Goal: Information Seeking & Learning: Learn about a topic

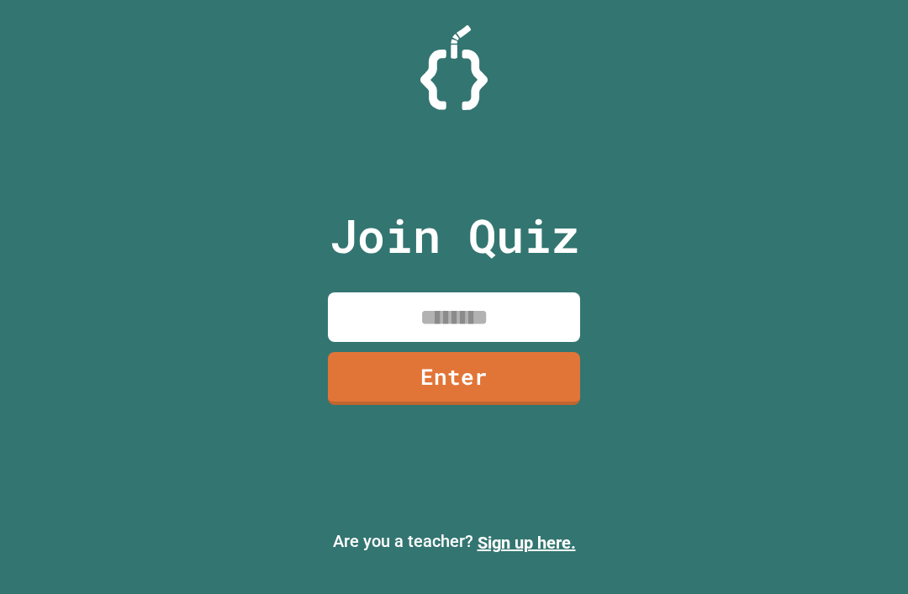
click at [519, 342] on input at bounding box center [454, 318] width 252 height 50
type input "********"
click at [510, 405] on link "Enter" at bounding box center [454, 378] width 252 height 53
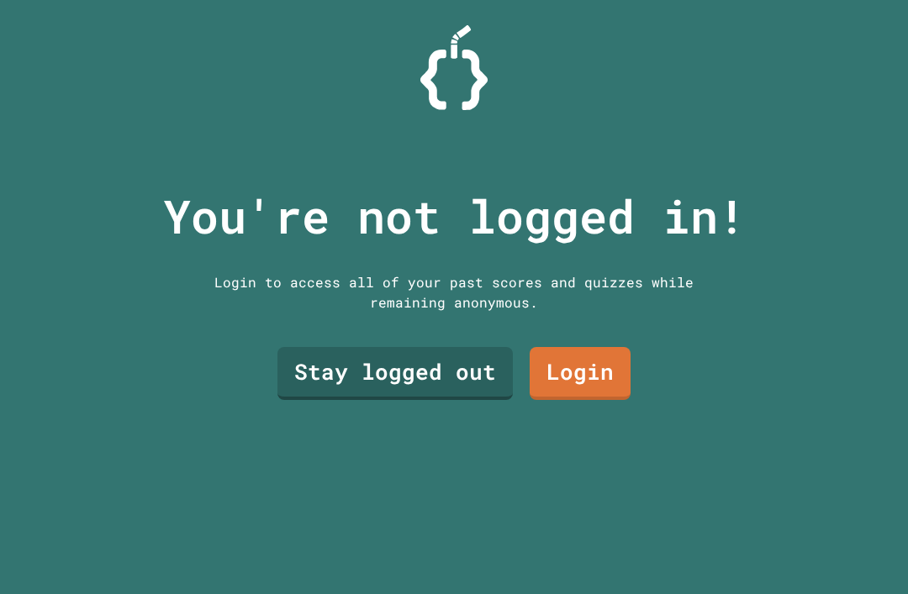
click at [364, 388] on link "Stay logged out" at bounding box center [394, 373] width 235 height 53
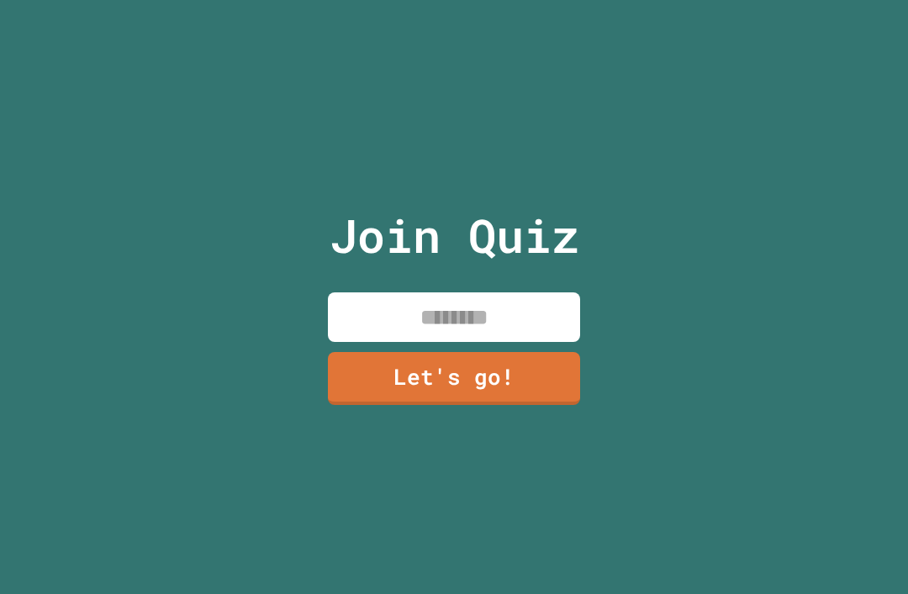
click at [375, 328] on input at bounding box center [454, 318] width 252 height 50
type input "*******"
click at [514, 405] on link "Let's go!" at bounding box center [454, 378] width 252 height 53
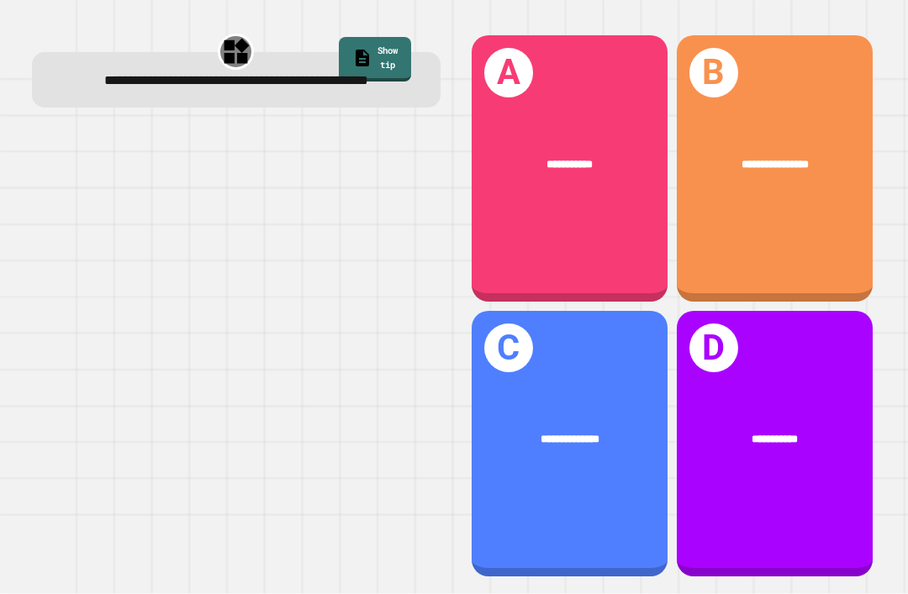
click at [627, 246] on div "**********" at bounding box center [570, 168] width 196 height 266
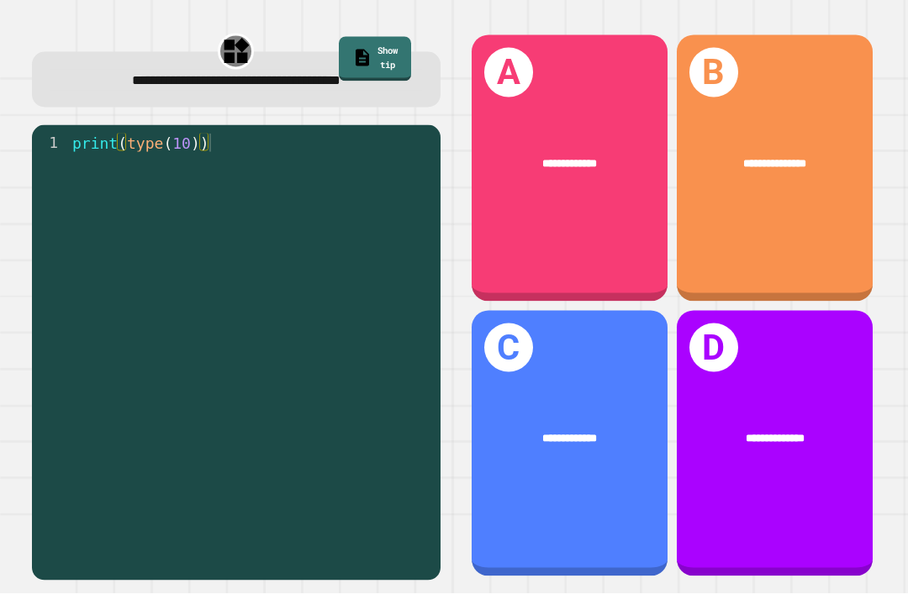
scroll to position [26, 0]
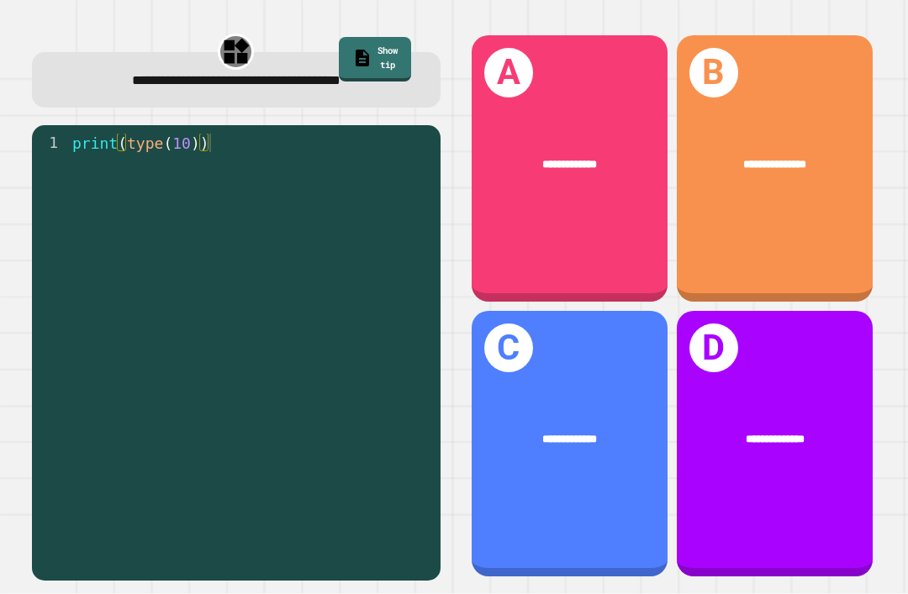
click at [767, 445] on span "**********" at bounding box center [775, 439] width 59 height 11
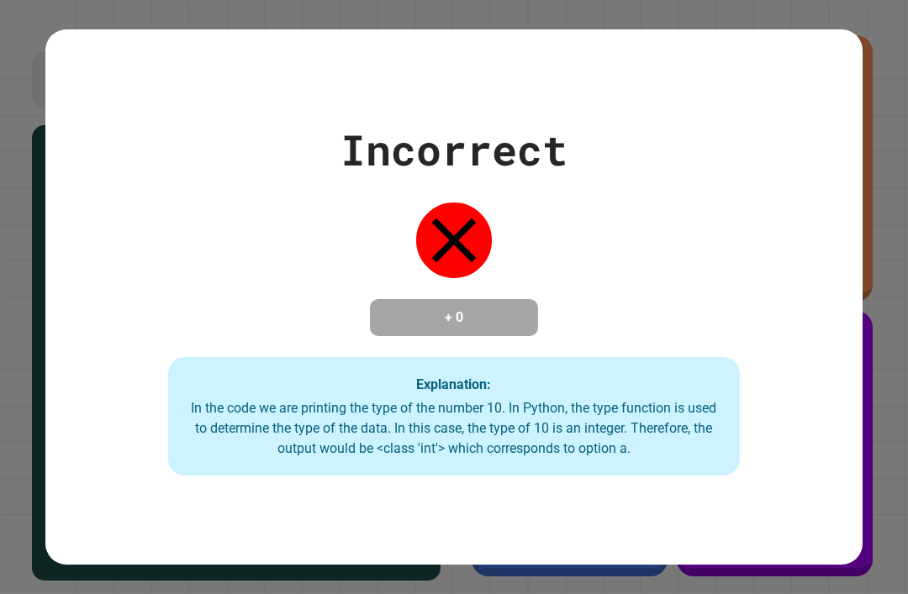
click at [633, 420] on div "In the code we are printing the type of the number 10. In Python, the type func…" at bounding box center [454, 428] width 538 height 61
click at [654, 329] on div "Incorrect + 0 Explanation: In the code we are printing the type of the number 1…" at bounding box center [453, 298] width 817 height 358
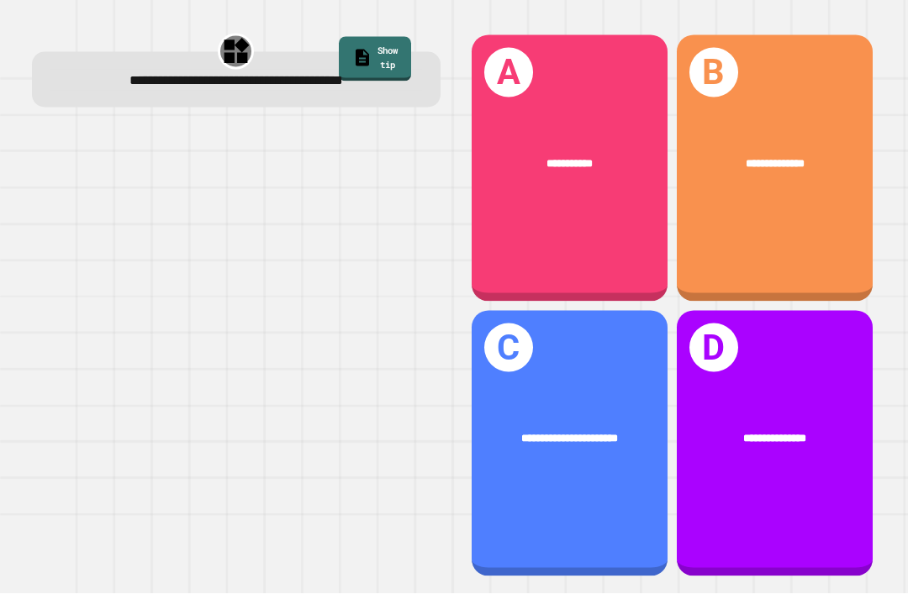
scroll to position [0, 0]
click at [784, 195] on div "**********" at bounding box center [775, 165] width 196 height 61
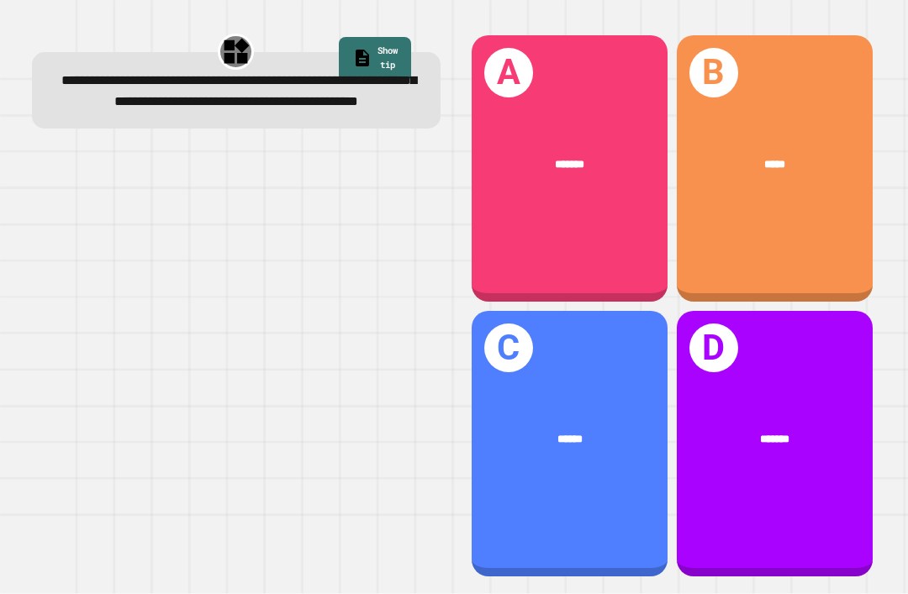
click at [528, 195] on div "*******" at bounding box center [570, 165] width 196 height 61
click at [603, 259] on div "A *******" at bounding box center [570, 168] width 196 height 266
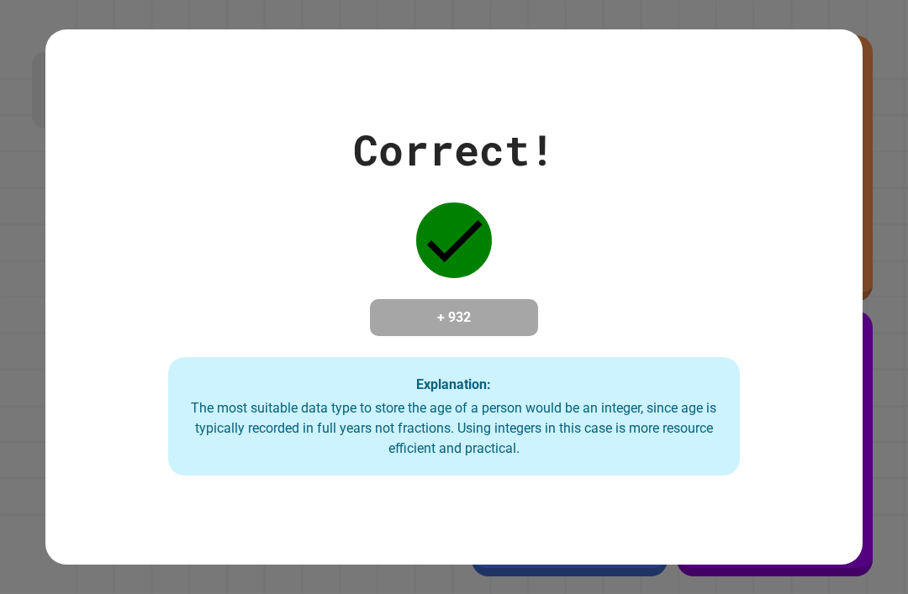
click at [680, 477] on div "Explanation: The most suitable data type to store the age of a person would be …" at bounding box center [454, 416] width 572 height 119
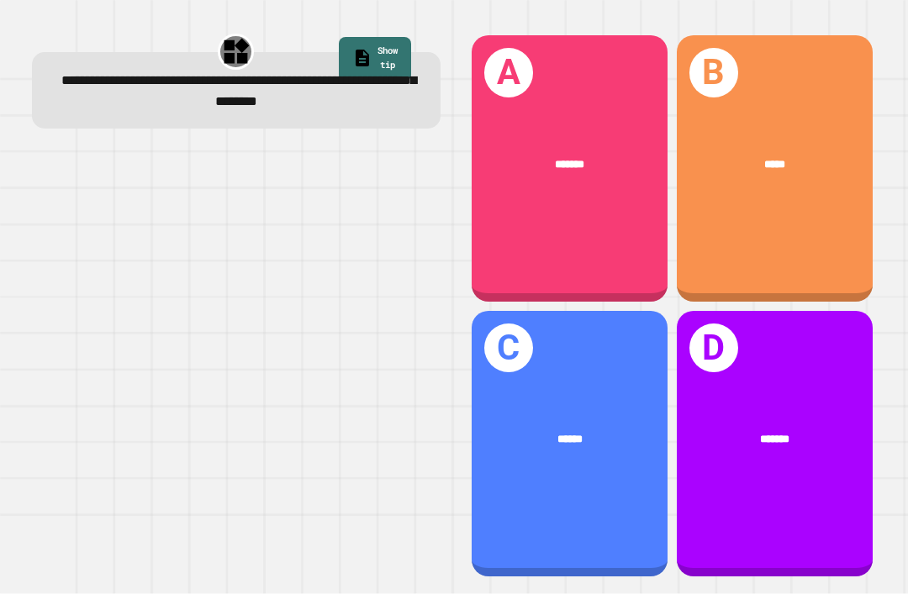
click at [576, 470] on div "******" at bounding box center [570, 439] width 196 height 61
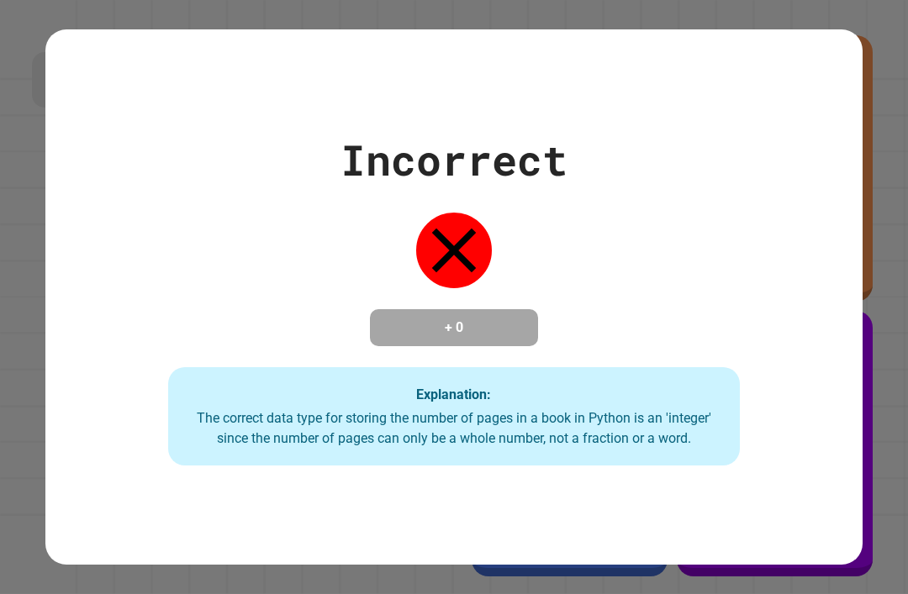
click at [579, 467] on div "Explanation: The correct data type for storing the number of pages in a book in…" at bounding box center [454, 416] width 572 height 99
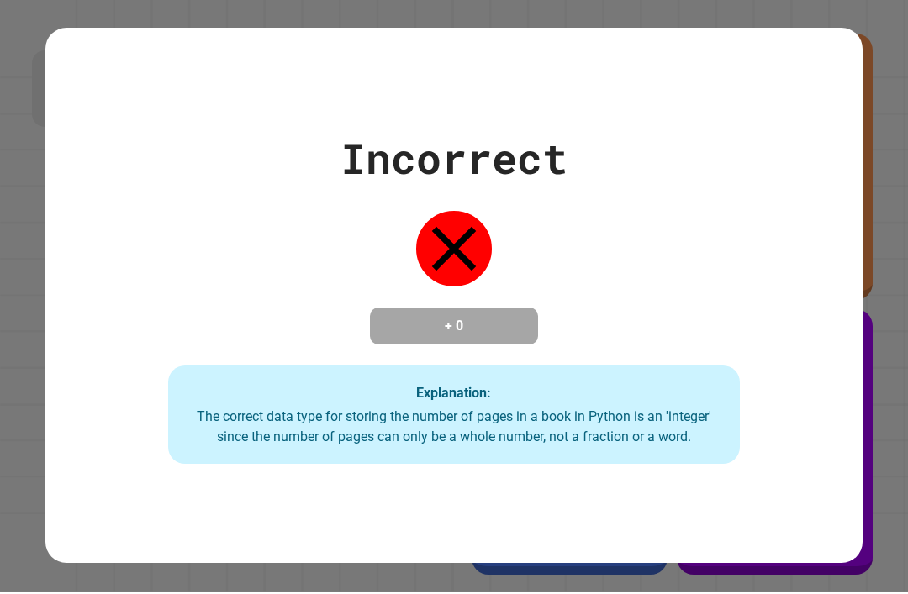
scroll to position [7, 0]
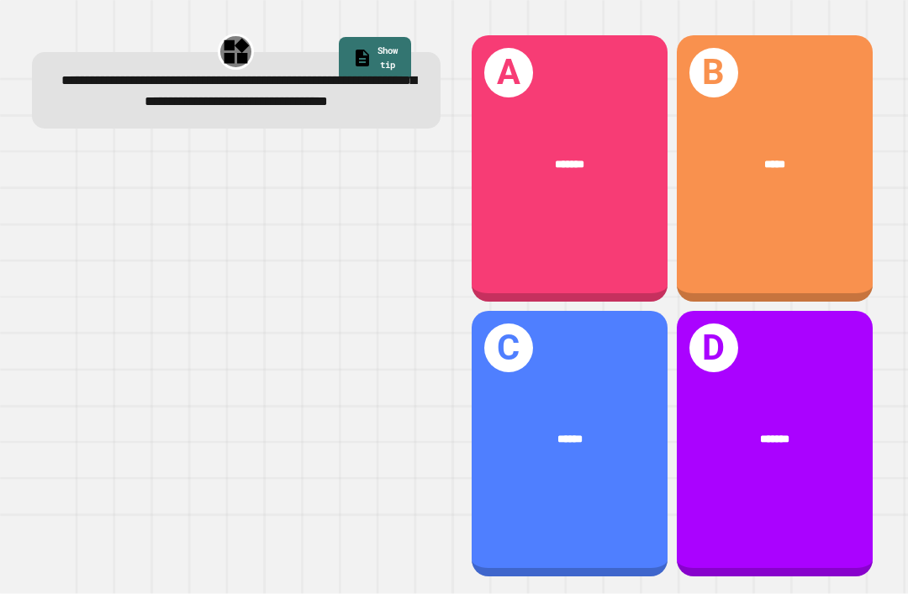
click at [599, 470] on div "******" at bounding box center [570, 439] width 196 height 61
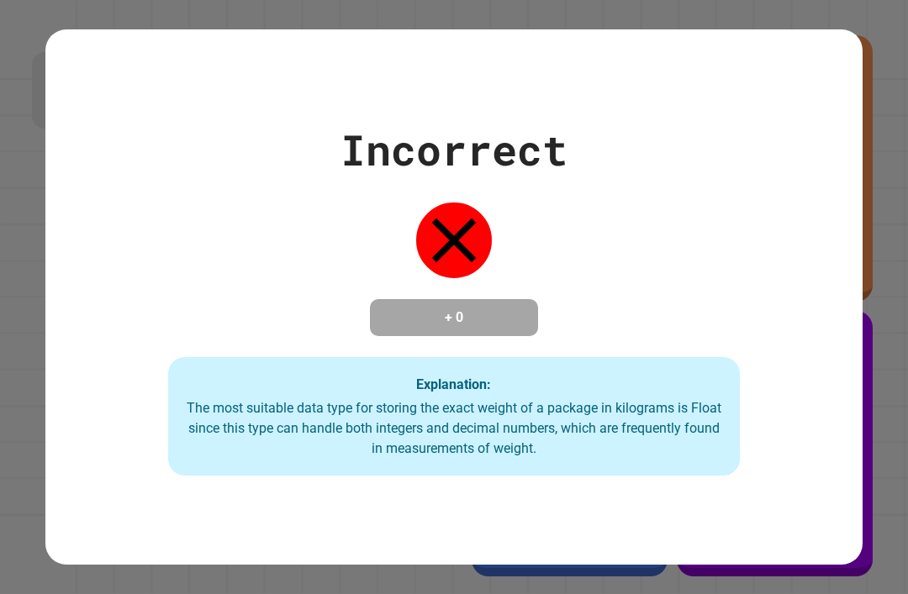
click at [710, 564] on div "Incorrect + 0 Explanation: The most suitable data type for storing the exact we…" at bounding box center [453, 296] width 817 height 535
click at [703, 564] on div "Incorrect + 0 Explanation: The most suitable data type for storing the exact we…" at bounding box center [453, 296] width 817 height 535
click at [695, 551] on div "Incorrect + 0 Explanation: The most suitable data type for storing the exact we…" at bounding box center [453, 296] width 817 height 535
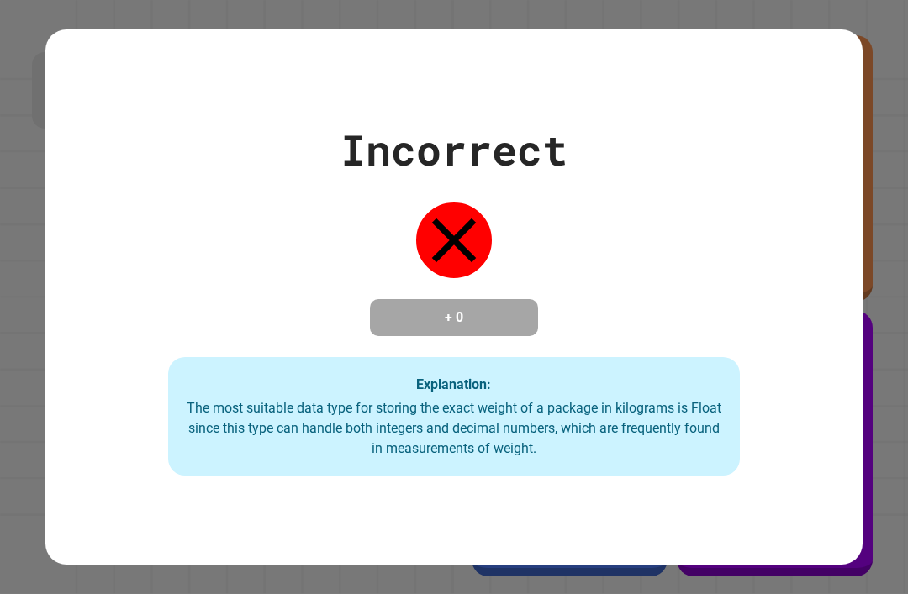
click at [695, 551] on div "Incorrect + 0 Explanation: The most suitable data type for storing the exact we…" at bounding box center [453, 296] width 817 height 535
click at [700, 533] on div "Incorrect + 0 Explanation: The most suitable data type for storing the exact we…" at bounding box center [453, 296] width 817 height 535
click at [704, 534] on div "Incorrect + 0 Explanation: The most suitable data type for storing the exact we…" at bounding box center [453, 296] width 817 height 535
click at [673, 459] on div "The most suitable data type for storing the exact weight of a package in kilogr…" at bounding box center [454, 428] width 538 height 61
click at [678, 564] on div "Incorrect + 0 Explanation: The most suitable data type for storing the exact we…" at bounding box center [453, 296] width 817 height 535
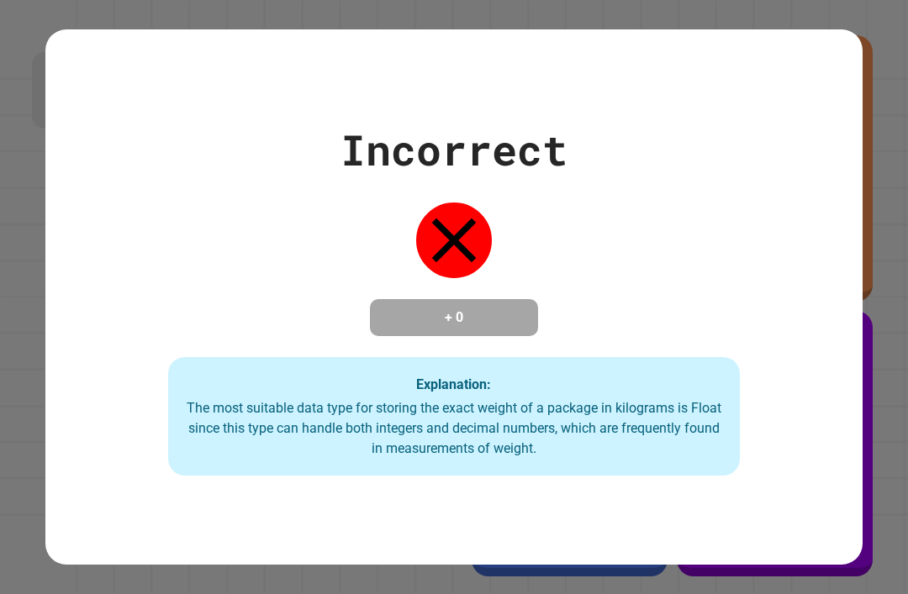
click at [678, 564] on div "Incorrect + 0 Explanation: The most suitable data type for storing the exact we…" at bounding box center [453, 296] width 817 height 535
click at [637, 564] on div "Incorrect + 0 Explanation: The most suitable data type for storing the exact we…" at bounding box center [453, 296] width 817 height 535
click at [619, 564] on div "Incorrect + 0 Explanation: The most suitable data type for storing the exact we…" at bounding box center [453, 296] width 817 height 535
click at [618, 564] on div "Incorrect + 0 Explanation: The most suitable data type for storing the exact we…" at bounding box center [453, 296] width 817 height 535
click at [583, 564] on div "Incorrect + 0 Explanation: The most suitable data type for storing the exact we…" at bounding box center [453, 296] width 817 height 535
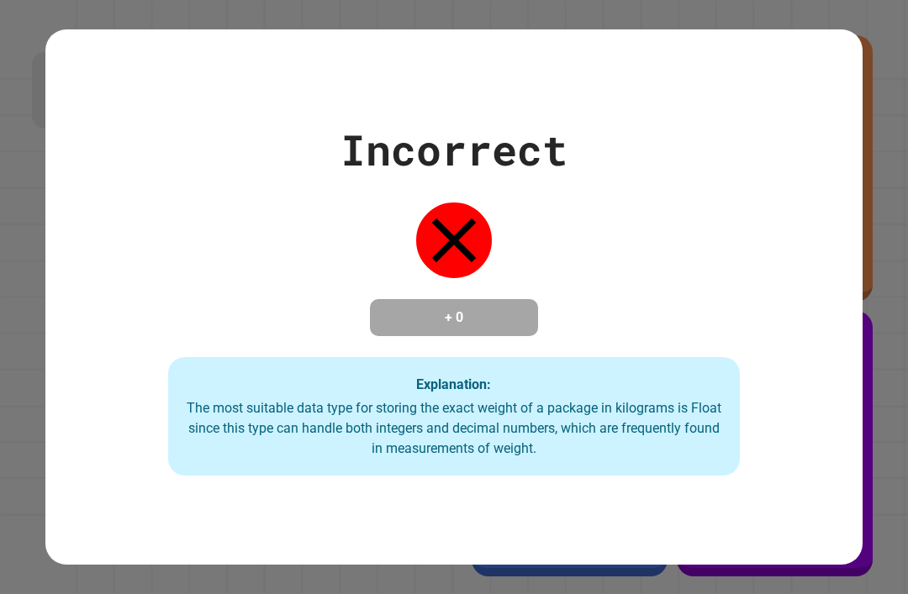
click at [826, 44] on div "Incorrect + 0 Explanation: The most suitable data type for storing the exact we…" at bounding box center [453, 296] width 817 height 535
click at [541, 564] on div "Incorrect + 0 Explanation: The most suitable data type for storing the exact we…" at bounding box center [453, 296] width 817 height 535
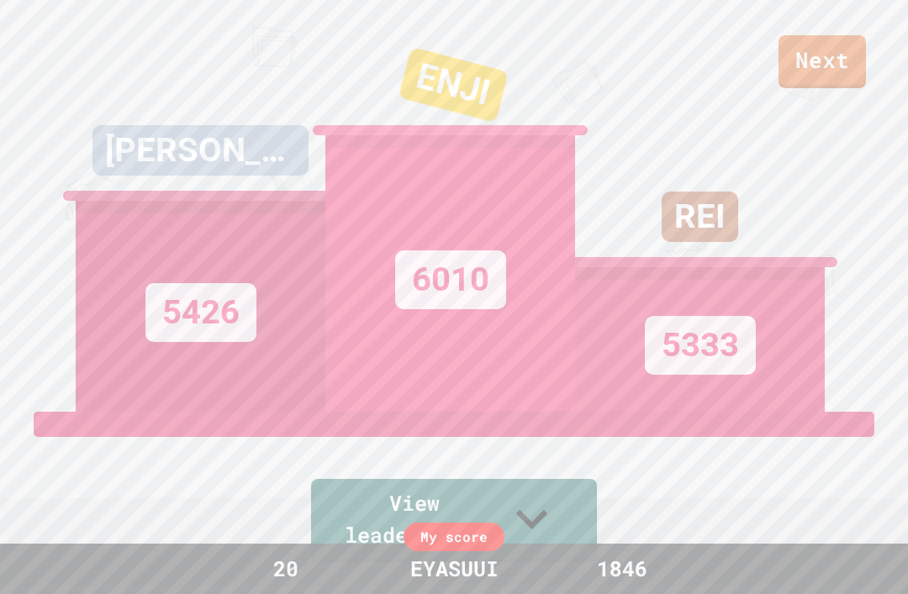
click at [799, 71] on link "Next" at bounding box center [821, 61] width 87 height 53
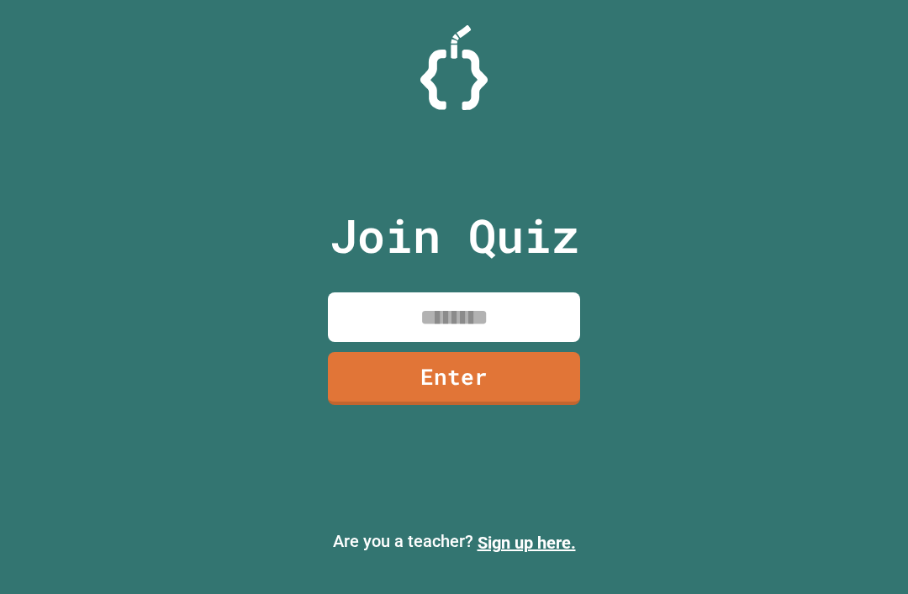
click at [530, 330] on input at bounding box center [454, 318] width 252 height 50
type input "********"
click at [507, 387] on link "Enter" at bounding box center [454, 378] width 252 height 53
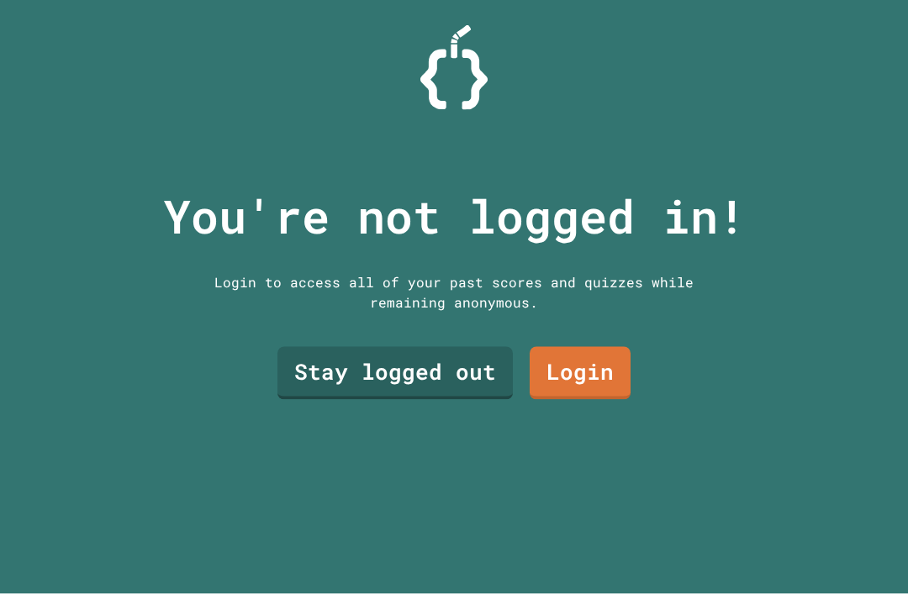
click at [458, 388] on link "Stay logged out" at bounding box center [394, 373] width 235 height 53
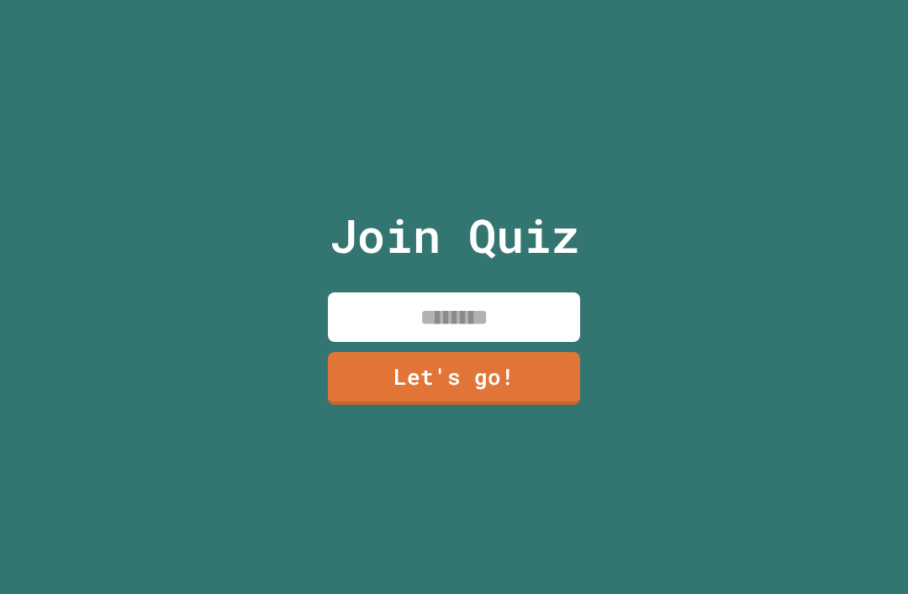
click at [500, 325] on input at bounding box center [454, 318] width 252 height 50
type input "*****"
click at [477, 383] on link "Let's go!" at bounding box center [454, 378] width 252 height 53
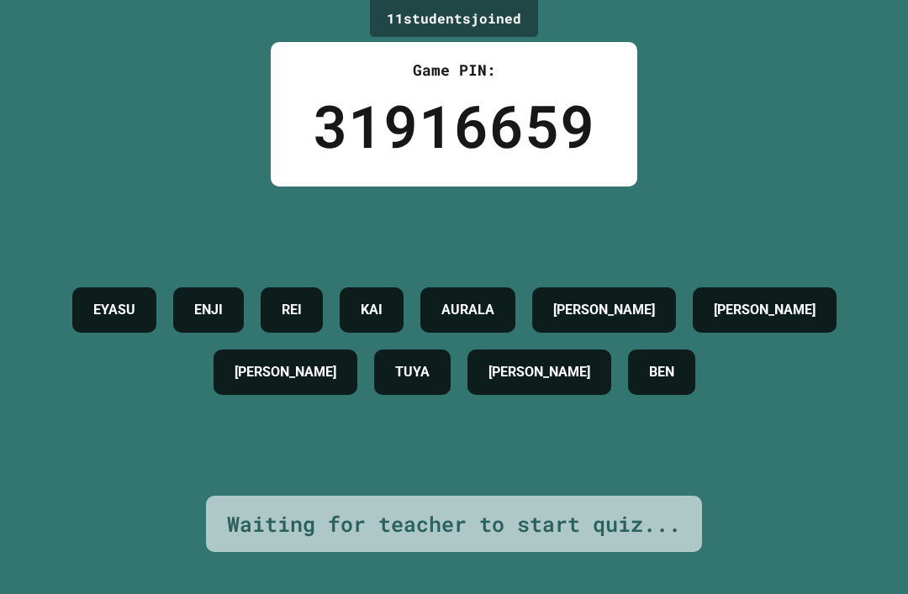
click at [756, 187] on div "[PERSON_NAME] ENJI REI [PERSON_NAME] [PERSON_NAME] [PERSON_NAME] [PERSON_NAME]" at bounding box center [454, 341] width 824 height 309
click at [676, 288] on div "[PERSON_NAME]" at bounding box center [604, 310] width 144 height 45
click at [721, 279] on div "[PERSON_NAME] ENJI REI [PERSON_NAME] [PERSON_NAME] [PERSON_NAME] [PERSON_NAME]" at bounding box center [454, 341] width 824 height 124
click at [676, 288] on div "[PERSON_NAME]" at bounding box center [604, 310] width 144 height 45
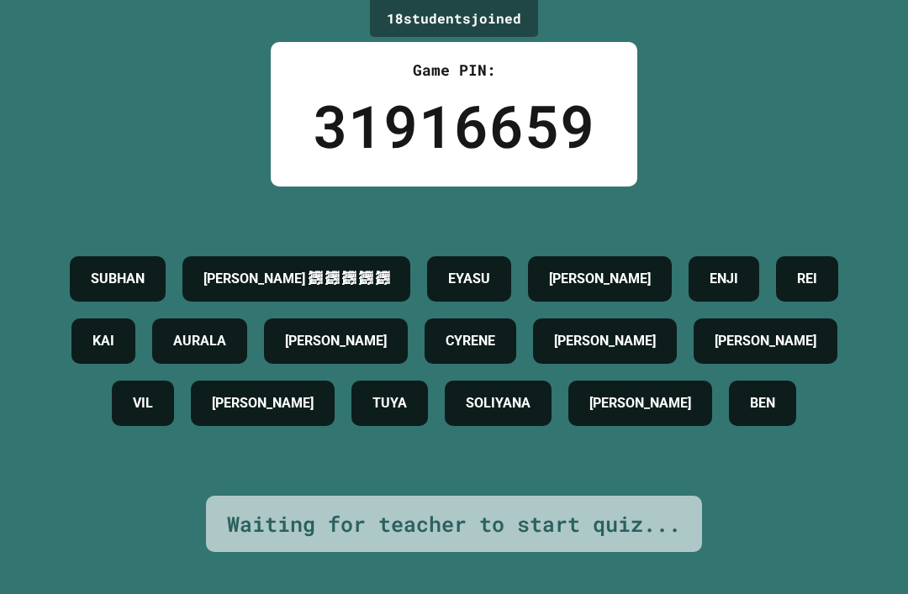
scroll to position [0, 0]
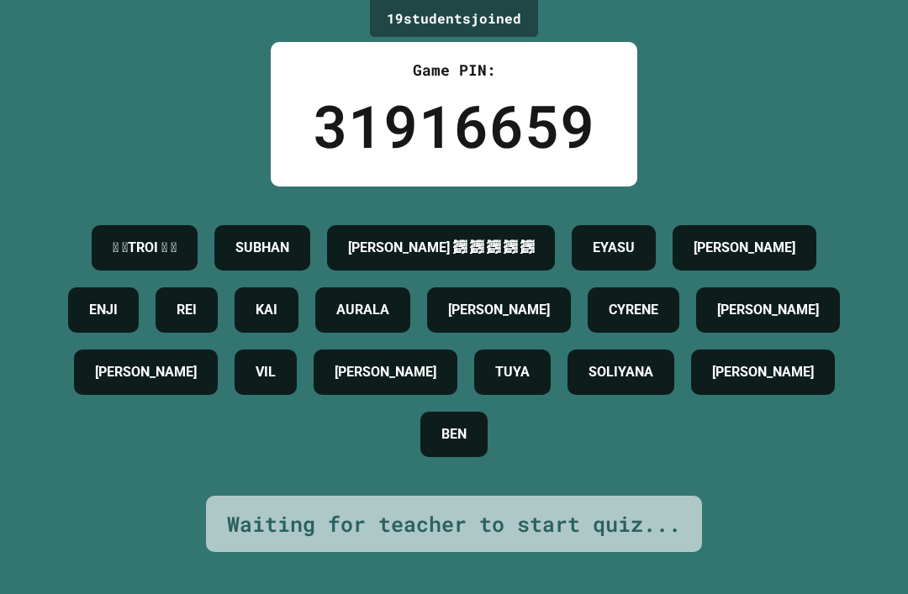
click at [177, 238] on h4 "𒐫 𒐫TROI 𒐫 𒐫" at bounding box center [145, 248] width 64 height 20
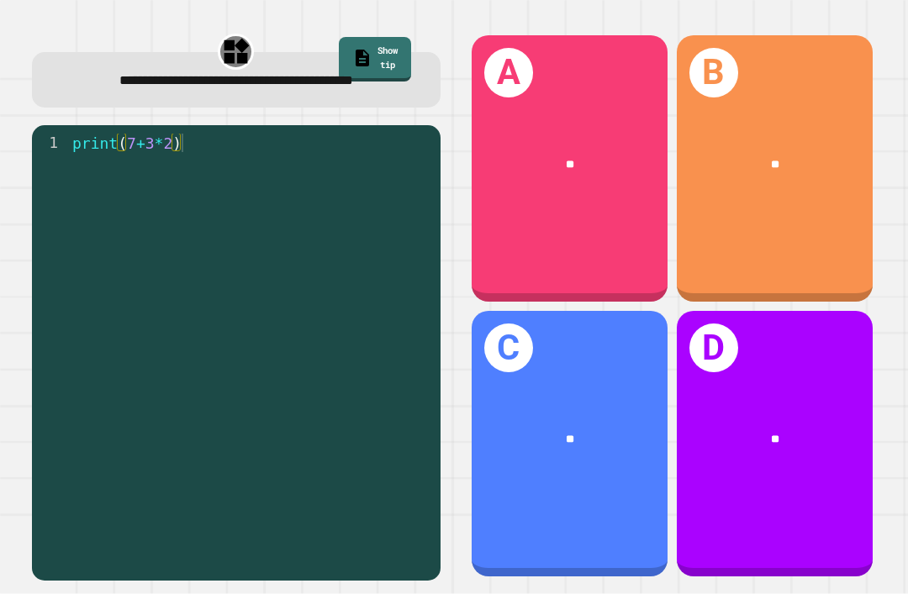
click at [558, 169] on div "**" at bounding box center [570, 165] width 196 height 61
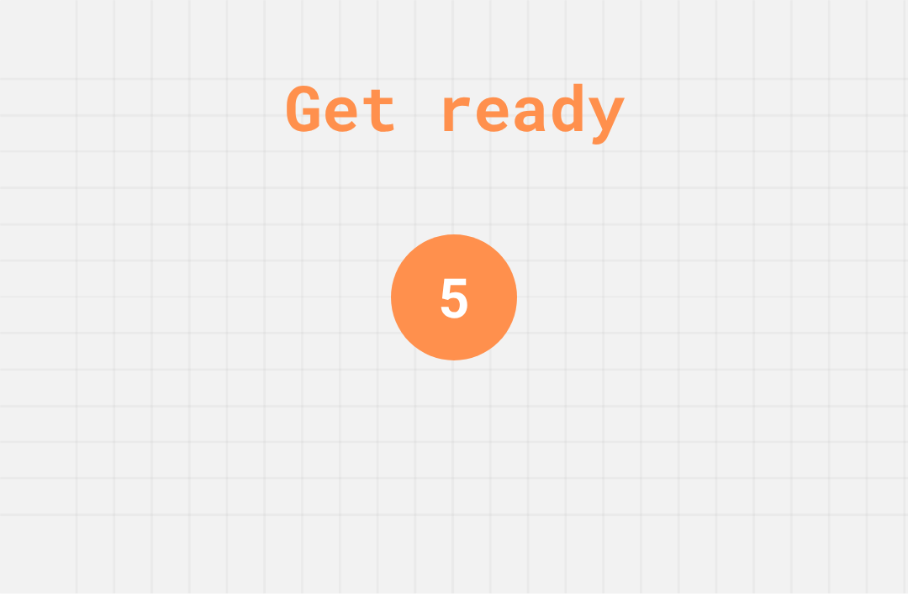
scroll to position [54, 0]
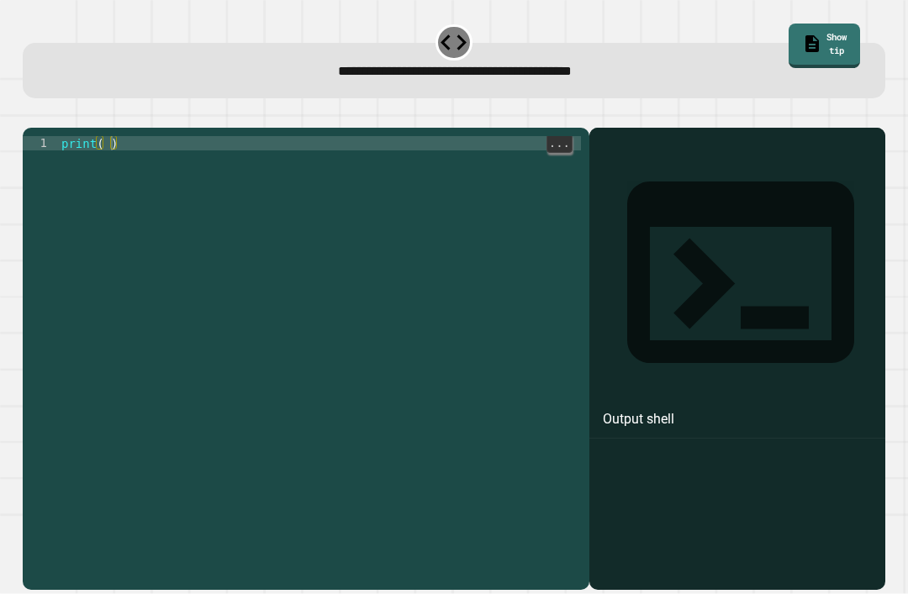
click at [108, 136] on div "print ( )" at bounding box center [320, 379] width 524 height 486
click at [31, 114] on icon "button" at bounding box center [31, 114] width 0 height 0
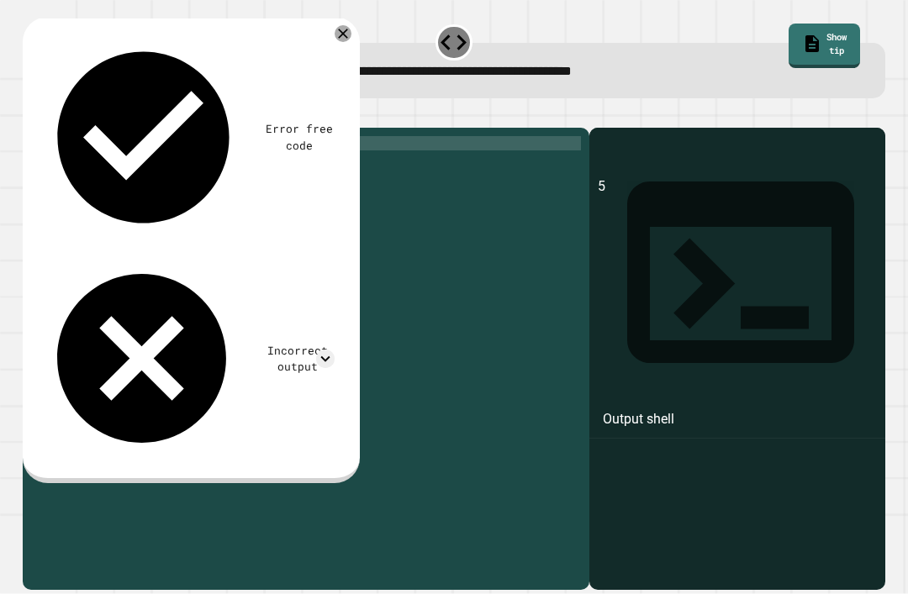
scroll to position [0, 0]
click at [111, 162] on div "print ( 5 )" at bounding box center [319, 379] width 523 height 486
type textarea "********"
click at [31, 114] on icon "button" at bounding box center [31, 114] width 0 height 0
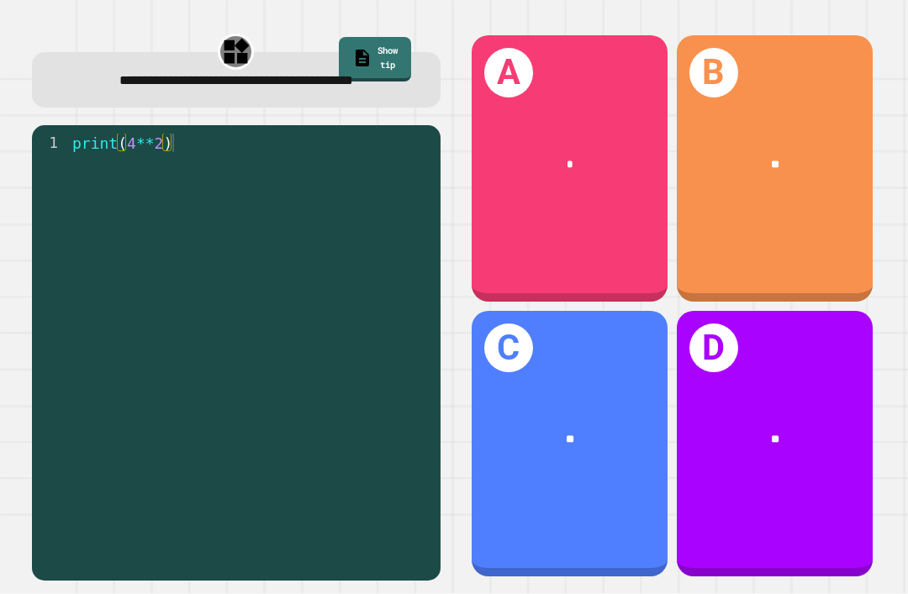
click at [543, 195] on div "*" at bounding box center [570, 165] width 196 height 61
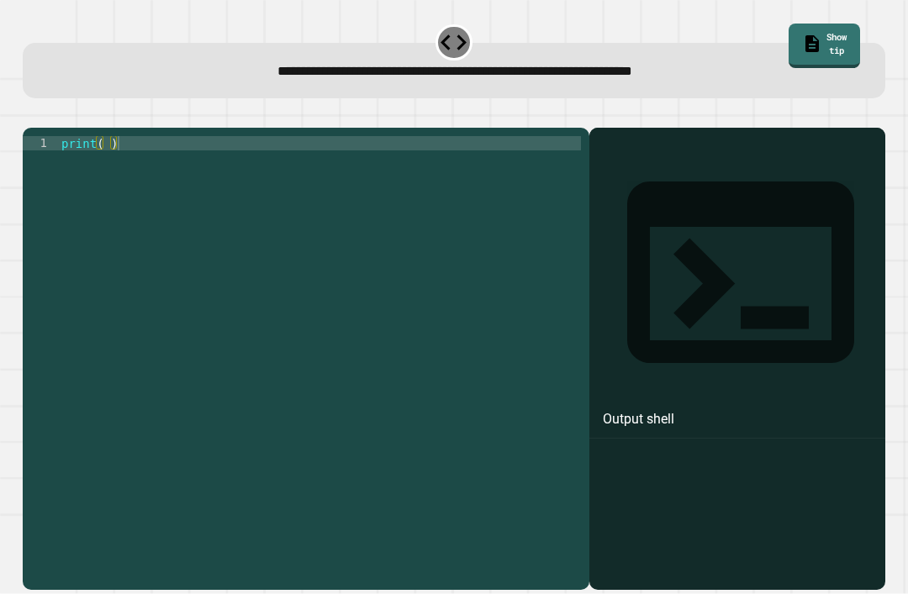
click at [109, 156] on div "1 print ( ) XXXXXXXXXXXXXXXXXXXXXXXXXXXXXXXXXXXXXXXXXXXXXXXXXXXXXXXXXXXXXXXXXXX…" at bounding box center [306, 359] width 567 height 462
click at [113, 170] on div "print ( )" at bounding box center [319, 379] width 523 height 486
click at [47, 124] on icon "button" at bounding box center [42, 125] width 9 height 12
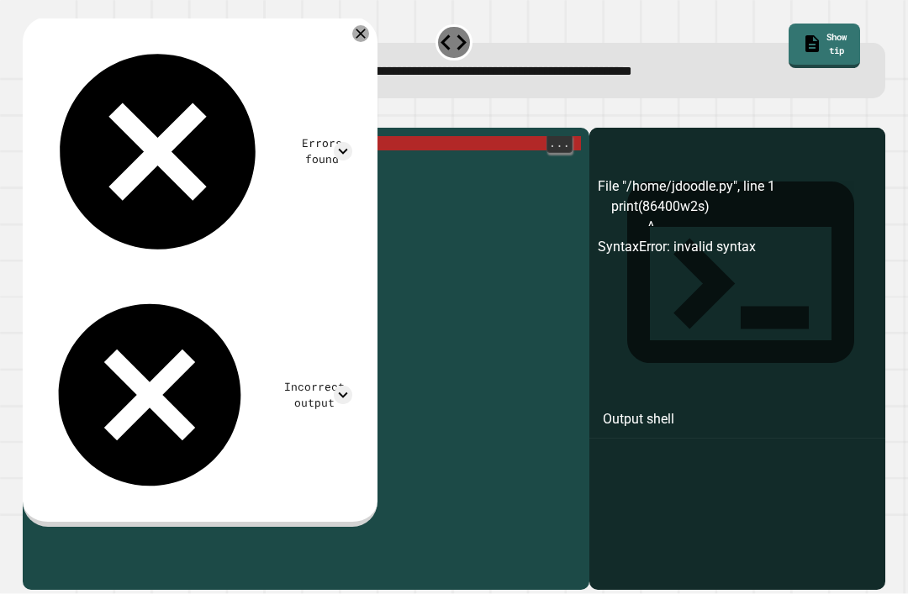
click at [164, 168] on div "print ( 86400 w2s )" at bounding box center [319, 379] width 523 height 486
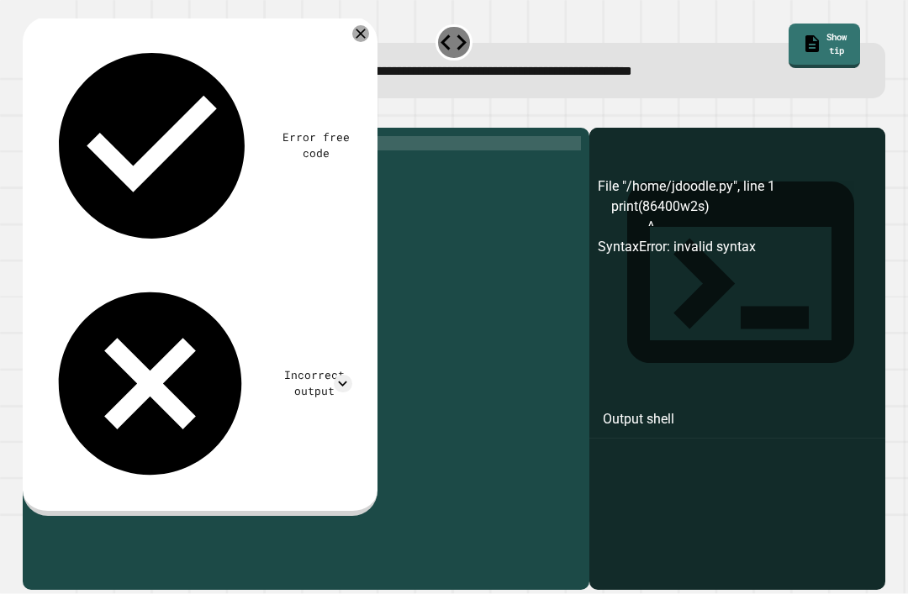
type textarea "**********"
click at [46, 129] on icon "button" at bounding box center [42, 125] width 9 height 12
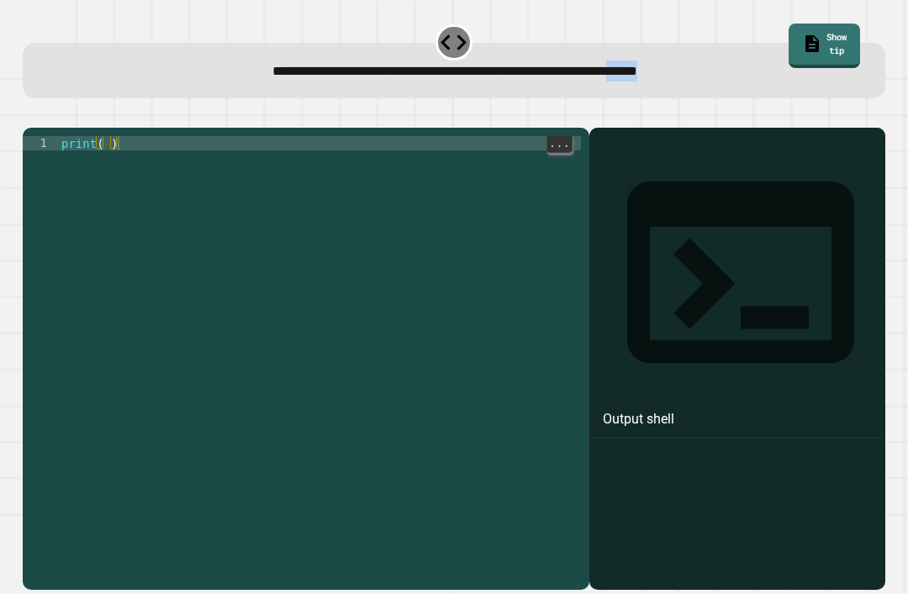
click at [404, 349] on div "print ( )" at bounding box center [320, 379] width 524 height 486
click at [351, 394] on div "print ( )" at bounding box center [320, 379] width 524 height 486
click at [107, 167] on div "print ( )" at bounding box center [320, 379] width 524 height 486
click at [31, 114] on button "button" at bounding box center [31, 114] width 0 height 0
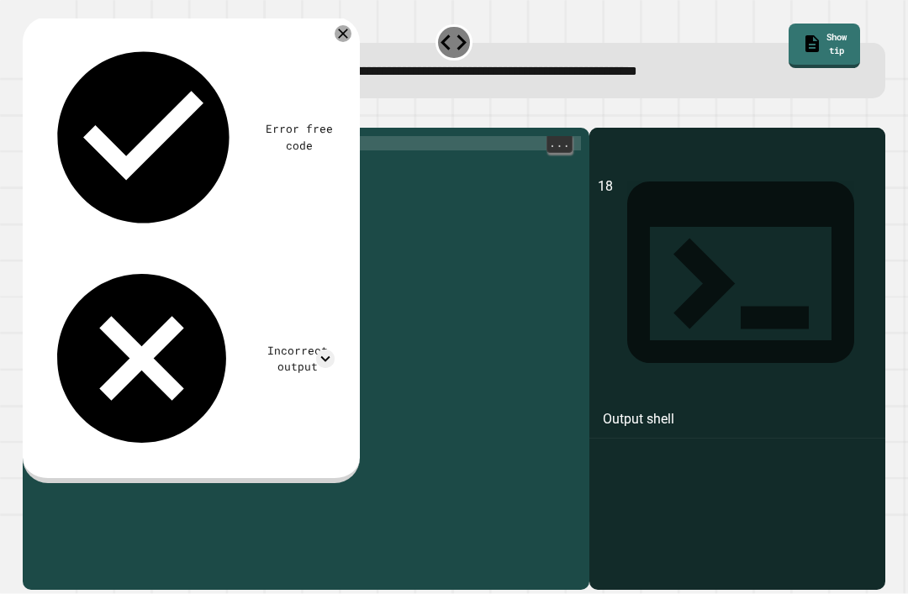
click at [122, 165] on div "print ( 18 )" at bounding box center [319, 379] width 523 height 486
click at [31, 114] on icon "button" at bounding box center [31, 114] width 0 height 0
click at [114, 168] on div "print ( 18 )" at bounding box center [319, 379] width 523 height 486
click at [113, 168] on div "print ( 18 )" at bounding box center [319, 379] width 523 height 486
click at [114, 169] on div "print ( 18 )" at bounding box center [319, 379] width 523 height 486
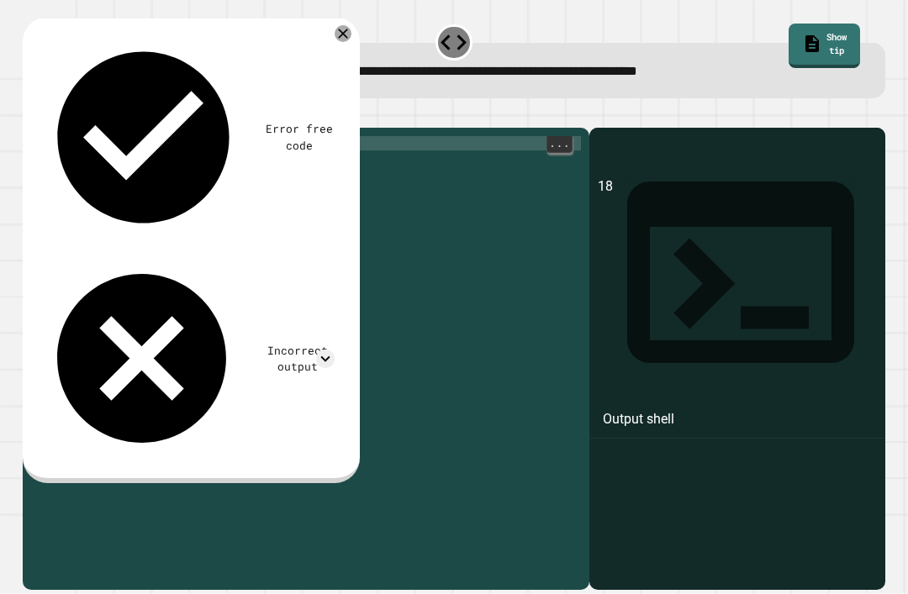
click at [118, 168] on div "print ( 18 )" at bounding box center [319, 379] width 523 height 486
type textarea "*********"
click at [31, 114] on icon "button" at bounding box center [31, 114] width 0 height 0
click at [113, 171] on div "print ( 15 )" at bounding box center [319, 379] width 523 height 486
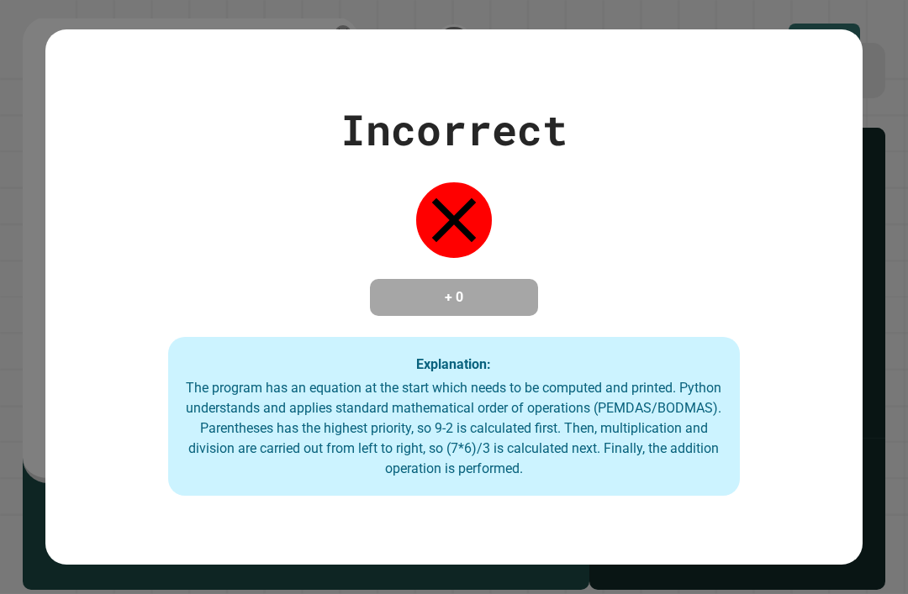
click at [426, 75] on div "Incorrect + 0 Explanation: The program has an equation at the start which needs…" at bounding box center [453, 296] width 817 height 535
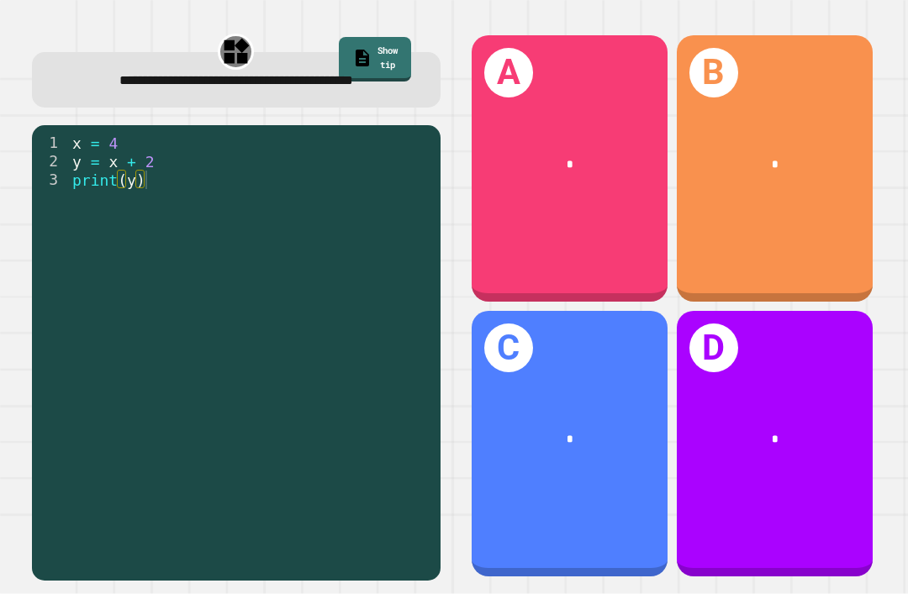
scroll to position [0, 0]
click at [578, 470] on div "*" at bounding box center [570, 439] width 196 height 61
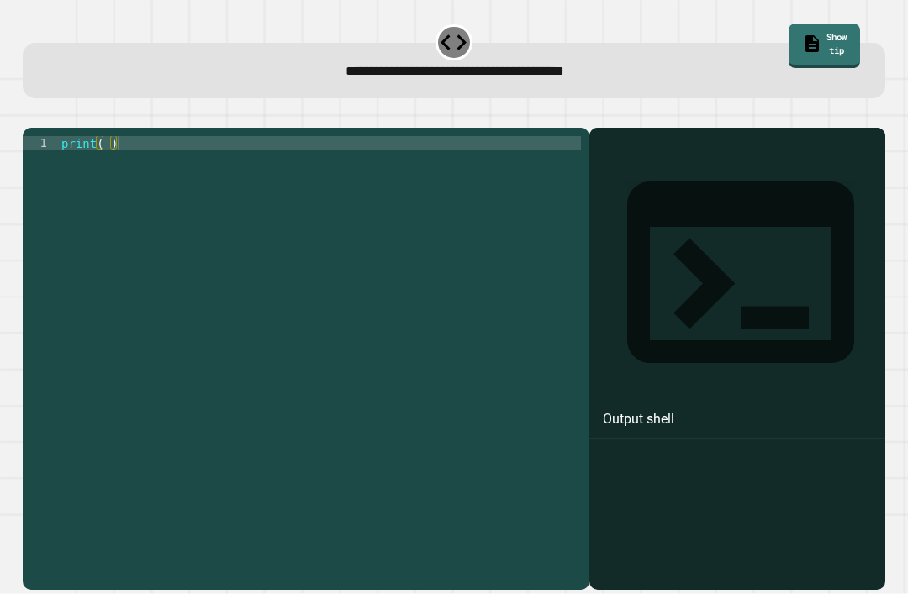
click at [448, 41] on icon at bounding box center [454, 42] width 26 height 16
click at [446, 78] on span "**********" at bounding box center [455, 71] width 219 height 13
click at [479, 70] on span "**********" at bounding box center [455, 71] width 219 height 13
copy span "**********"
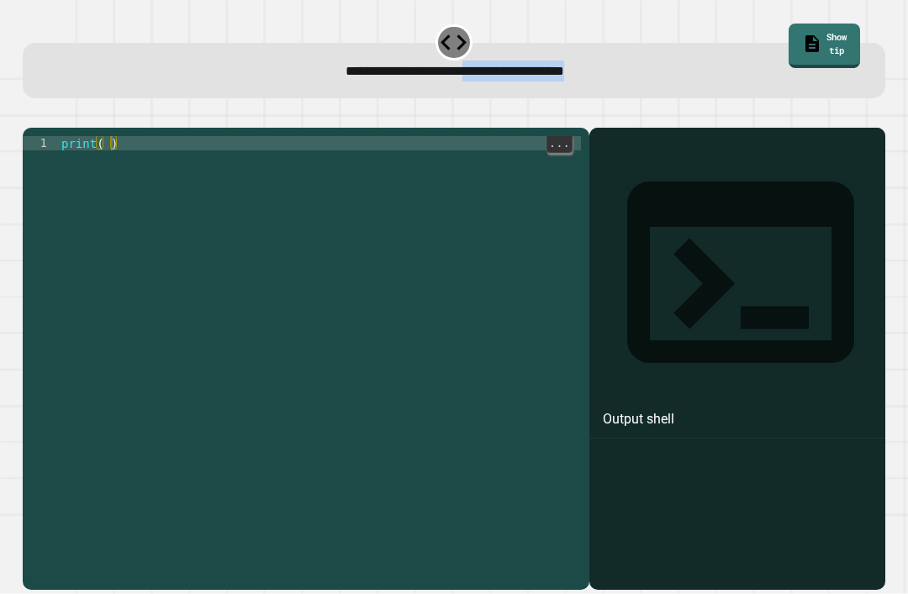
click at [108, 171] on div "print ( )" at bounding box center [320, 379] width 524 height 486
click at [113, 173] on div "print ( )" at bounding box center [320, 379] width 524 height 486
click at [107, 165] on div "print ( )" at bounding box center [320, 379] width 524 height 486
click at [112, 172] on div "print ( ss )" at bounding box center [319, 379] width 523 height 486
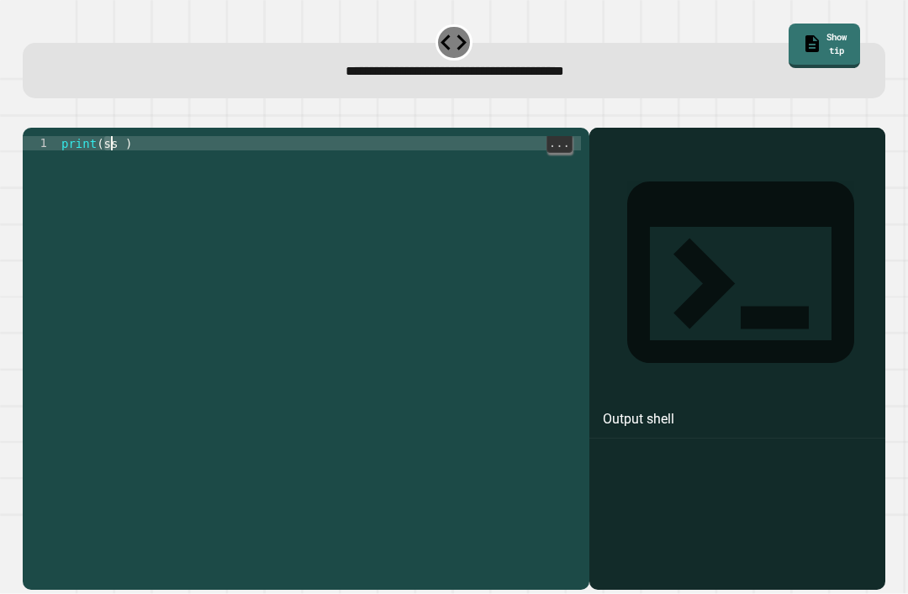
type textarea "**********"
click at [82, 131] on icon "button" at bounding box center [74, 124] width 13 height 13
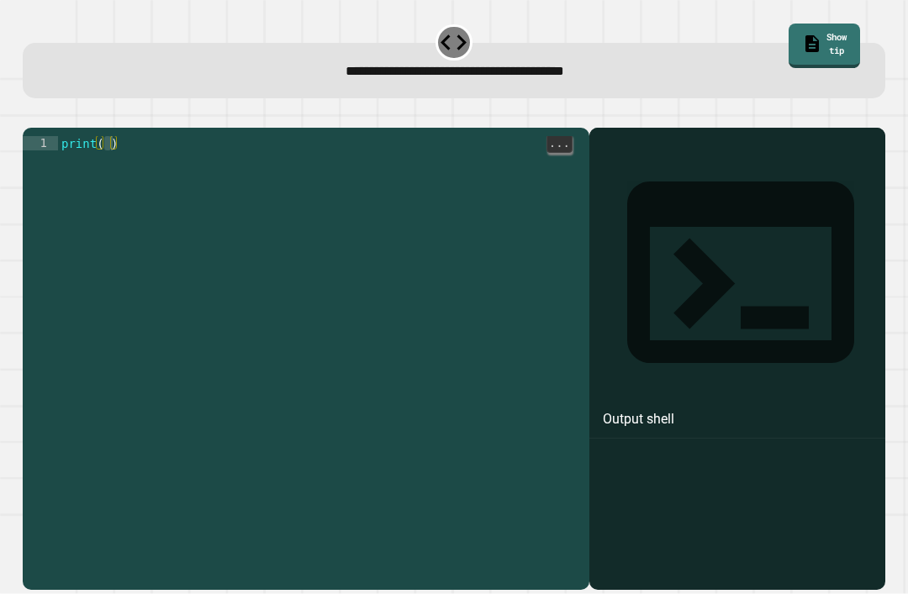
click at [127, 164] on div "print ( )" at bounding box center [319, 379] width 523 height 486
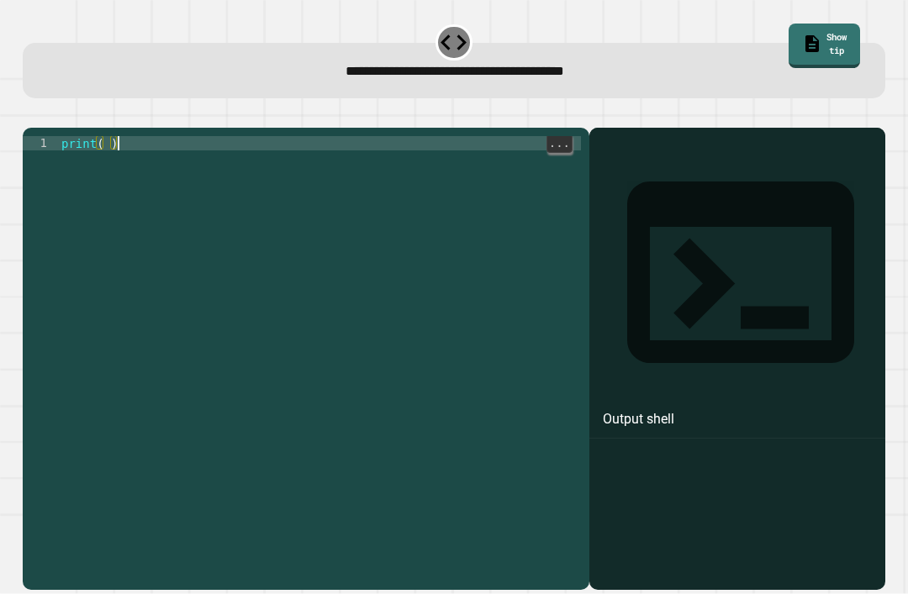
click at [126, 163] on div "print ( )" at bounding box center [319, 379] width 523 height 486
click at [31, 114] on icon "button" at bounding box center [31, 114] width 0 height 0
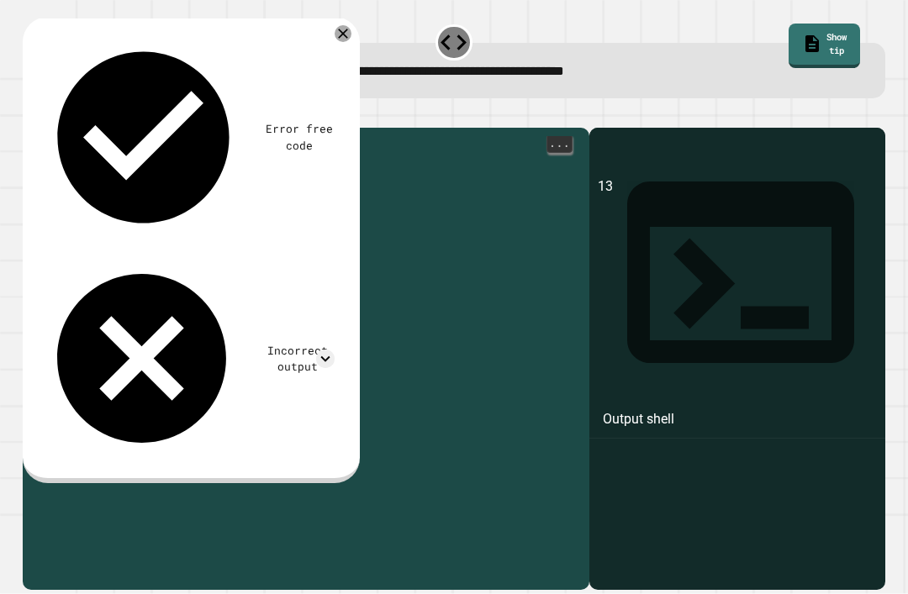
click at [104, 169] on div "print ( 13 )" at bounding box center [319, 379] width 523 height 486
click at [31, 114] on icon "button" at bounding box center [31, 114] width 0 height 0
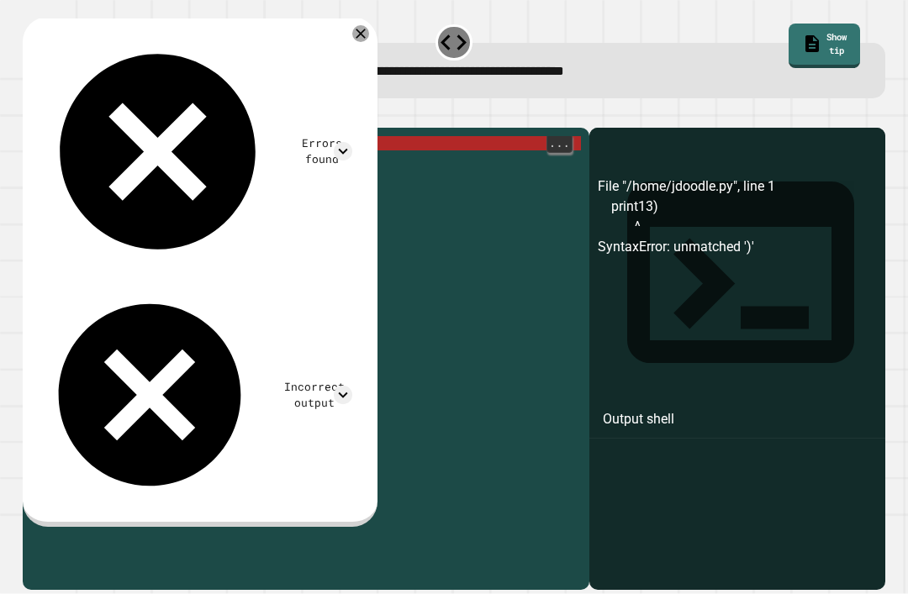
click at [103, 171] on div "print13 )" at bounding box center [319, 379] width 523 height 486
click at [102, 171] on div "print13 )" at bounding box center [319, 379] width 523 height 486
click at [99, 165] on div "print13 )" at bounding box center [319, 379] width 523 height 486
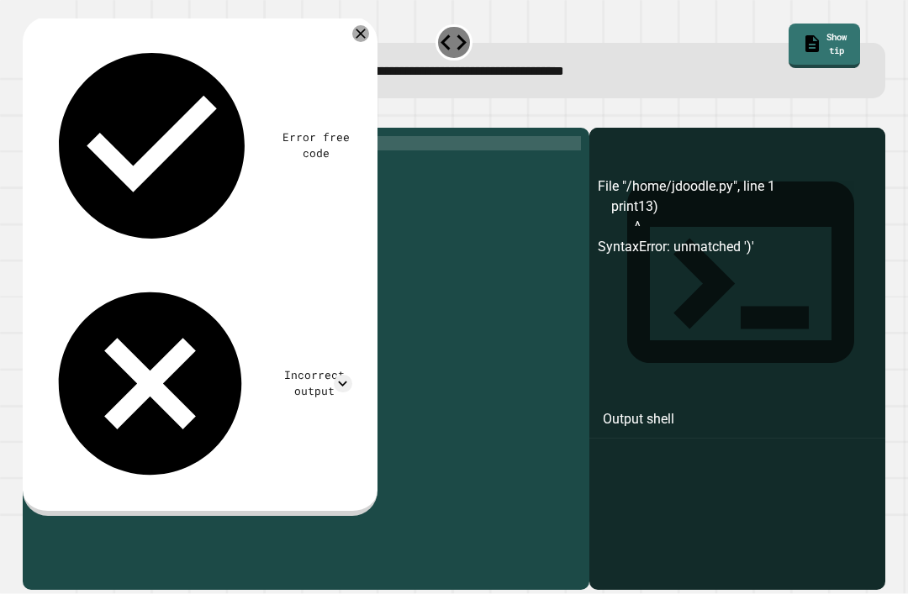
type textarea "********"
click at [31, 114] on button "button" at bounding box center [31, 114] width 0 height 0
